Goal: Navigation & Orientation: Understand site structure

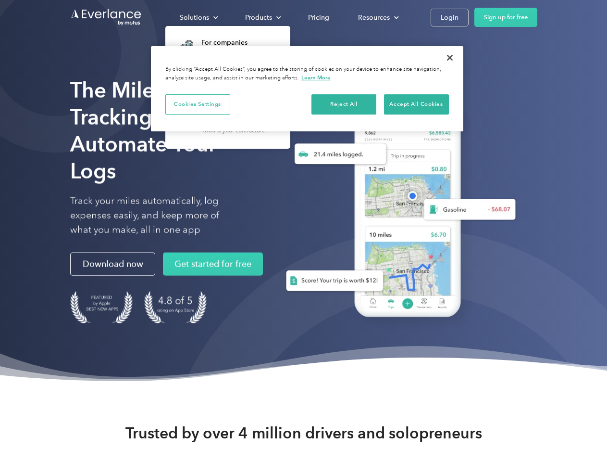
click at [199, 17] on div "Solutions" at bounding box center [194, 18] width 29 height 12
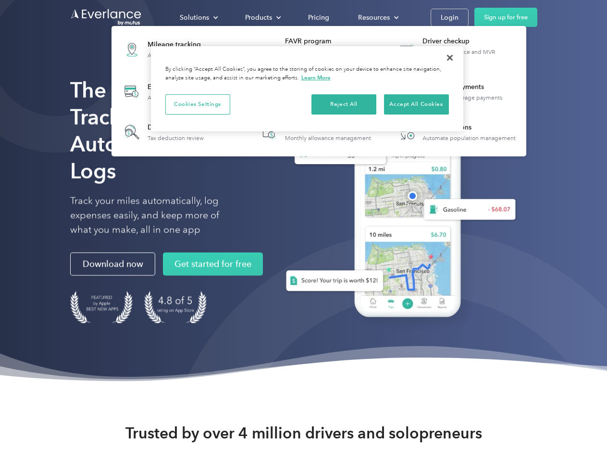
click at [262, 17] on div "Products" at bounding box center [258, 18] width 27 height 12
click at [377, 17] on div "Resources" at bounding box center [374, 18] width 32 height 12
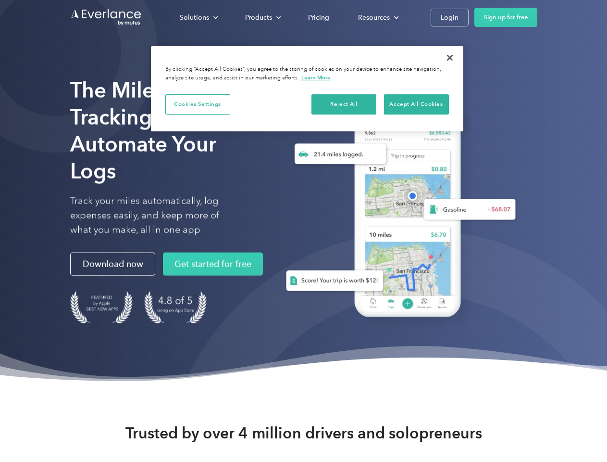
click at [198, 104] on button "Cookies Settings" at bounding box center [197, 104] width 65 height 20
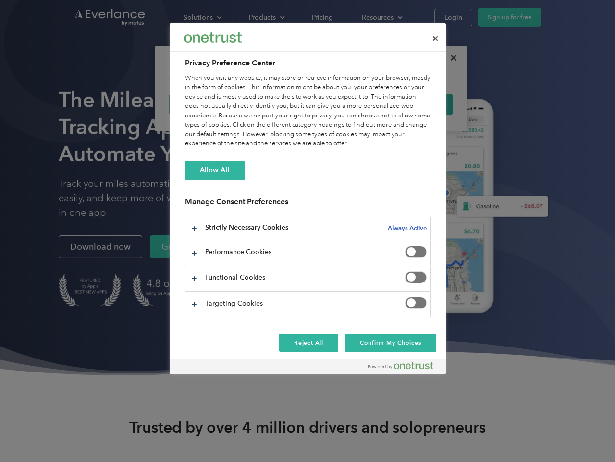
click at [344, 104] on div "When you visit any website, it may store or retrieve information on your browse…" at bounding box center [308, 111] width 246 height 75
click at [416, 104] on div "When you visit any website, it may store or retrieve information on your browse…" at bounding box center [308, 111] width 246 height 75
click at [450, 58] on div at bounding box center [307, 231] width 615 height 462
